Goal: Task Accomplishment & Management: Manage account settings

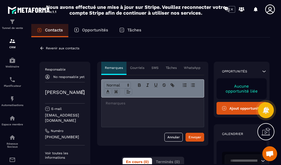
click at [40, 48] on icon at bounding box center [42, 48] width 5 height 5
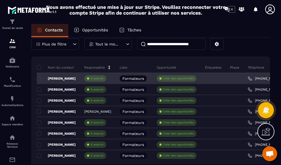
scroll to position [42, 0]
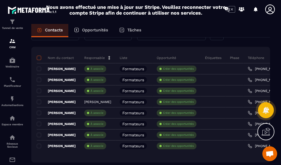
click at [38, 58] on span at bounding box center [39, 57] width 4 height 4
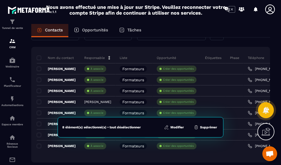
click at [209, 125] on button "Supprimer" at bounding box center [205, 126] width 27 height 5
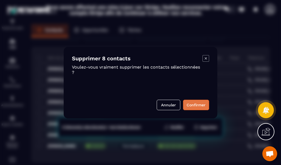
click at [199, 106] on button "Confirmer" at bounding box center [196, 104] width 26 height 10
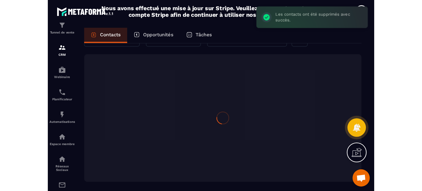
scroll to position [0, 0]
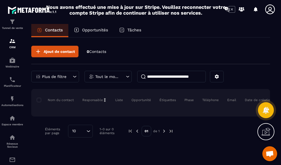
click at [269, 9] on icon at bounding box center [270, 9] width 11 height 11
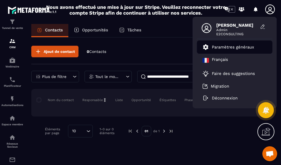
click at [229, 47] on p "Paramètres généraux" at bounding box center [233, 47] width 42 height 5
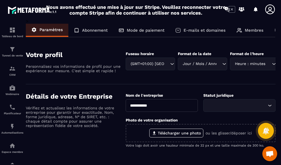
click at [251, 31] on p "Membres" at bounding box center [254, 30] width 19 height 5
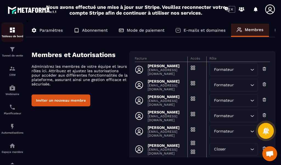
click at [9, 30] on img at bounding box center [12, 30] width 7 height 7
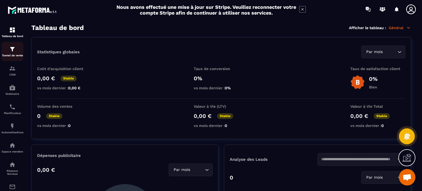
click at [17, 51] on div "Tunnel de vente" at bounding box center [12, 51] width 22 height 11
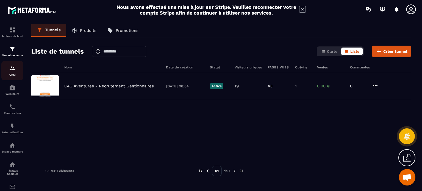
click at [10, 72] on img at bounding box center [12, 68] width 7 height 7
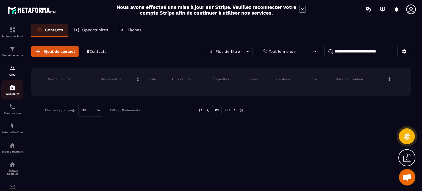
click at [11, 91] on img at bounding box center [12, 87] width 7 height 7
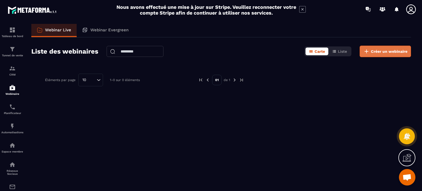
click at [281, 52] on span "Créer un webinaire" at bounding box center [389, 51] width 37 height 5
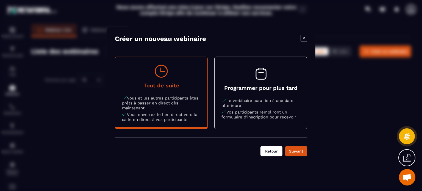
click at [268, 149] on button "Retour" at bounding box center [271, 151] width 22 height 10
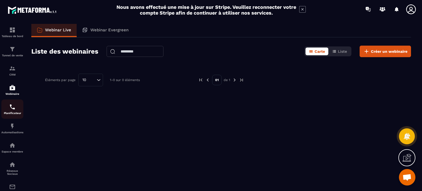
click at [10, 110] on img at bounding box center [12, 107] width 7 height 7
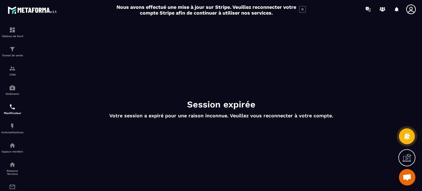
click at [281, 13] on icon at bounding box center [410, 9] width 11 height 11
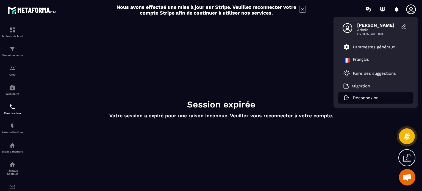
click at [281, 93] on li "Déconnexion" at bounding box center [376, 98] width 76 height 12
